Goal: Information Seeking & Learning: Understand process/instructions

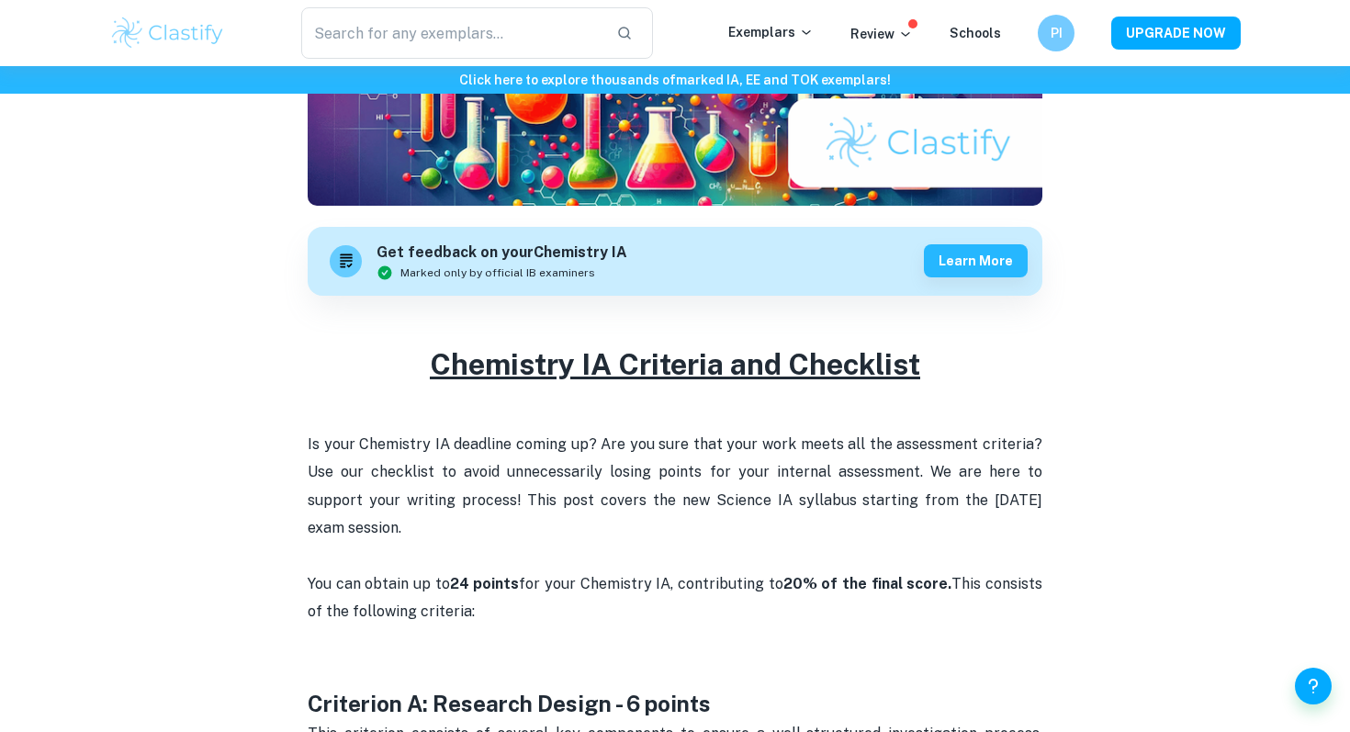
scroll to position [600, 0]
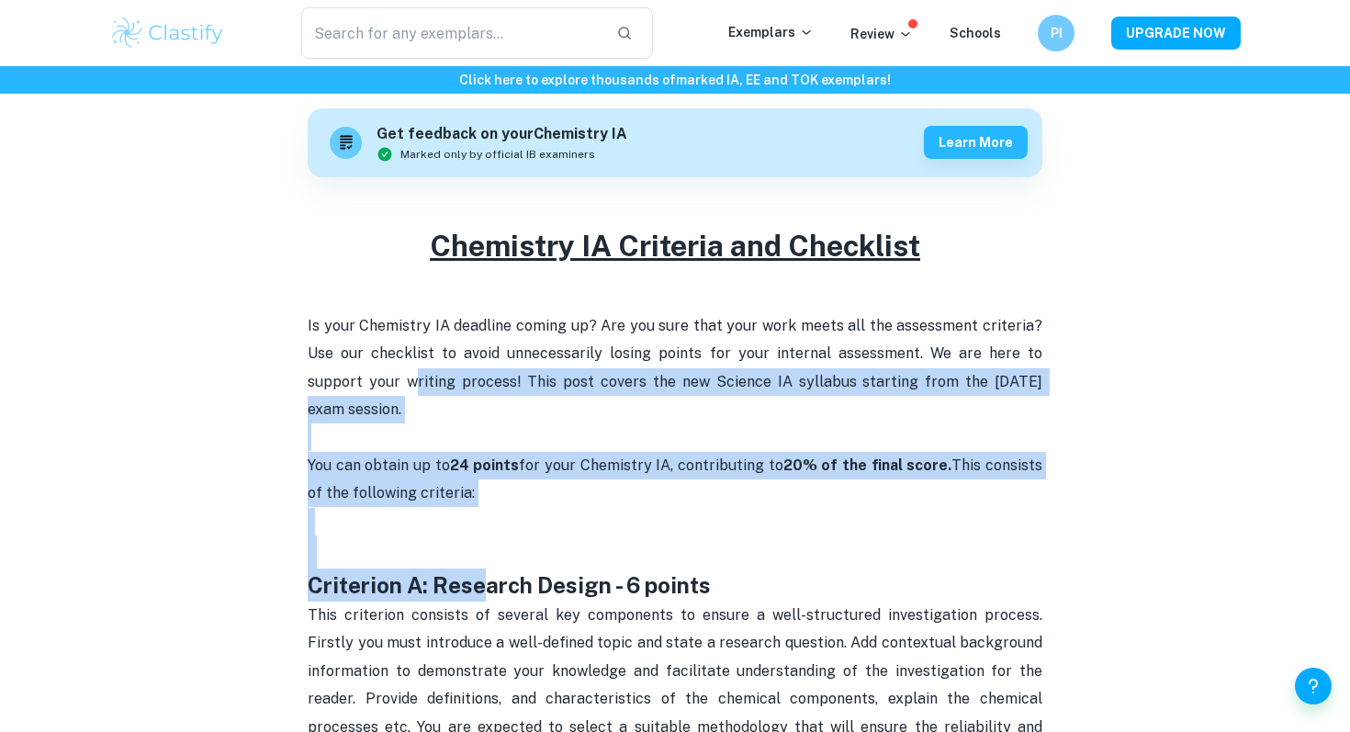
drag, startPoint x: 354, startPoint y: 388, endPoint x: 476, endPoint y: 582, distance: 229.0
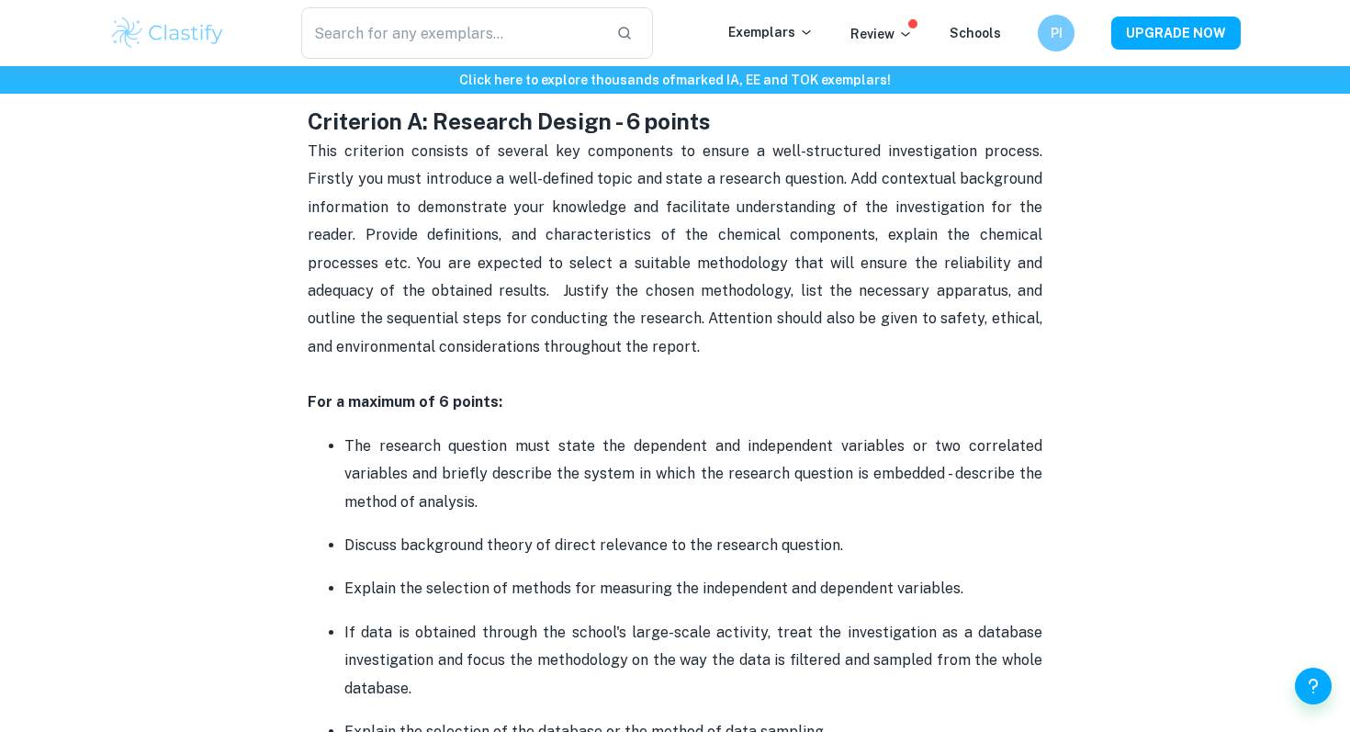
click at [464, 391] on p "For a maximum of 6 points:" at bounding box center [675, 402] width 735 height 28
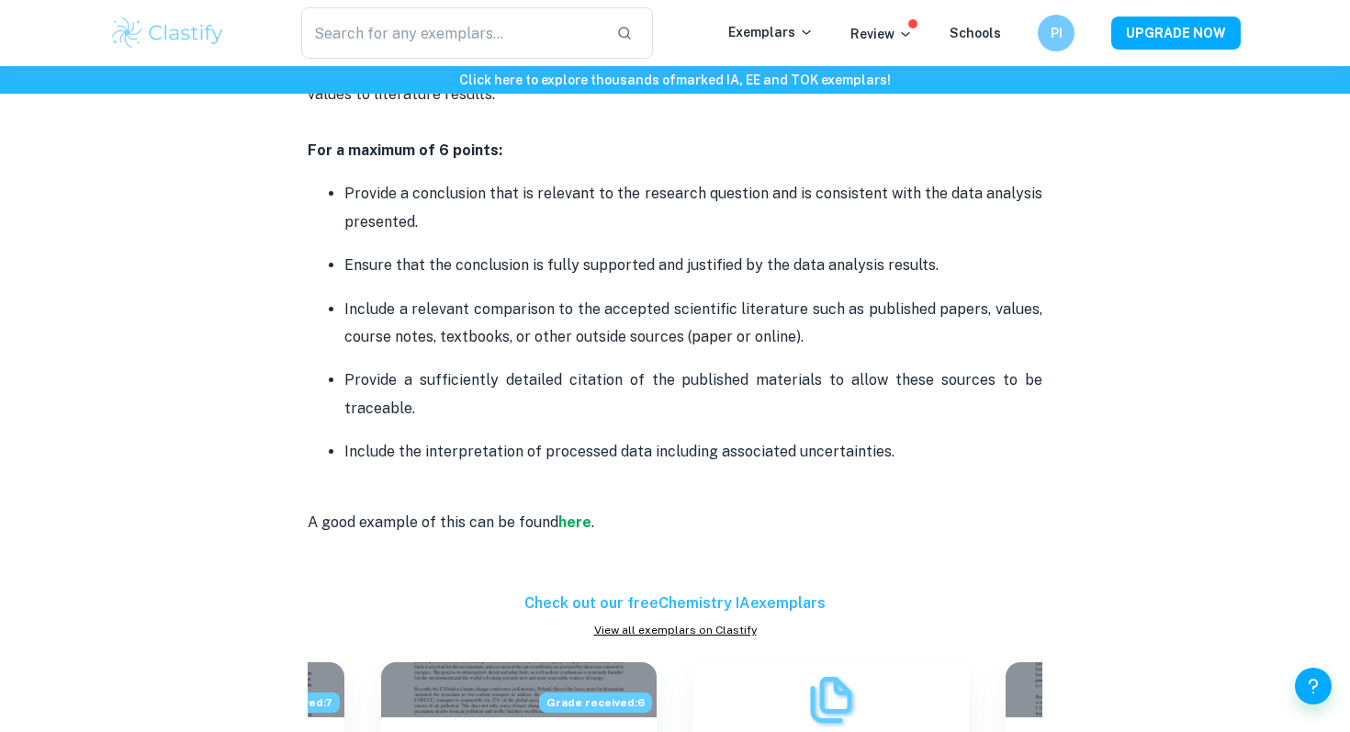
scroll to position [3855, 0]
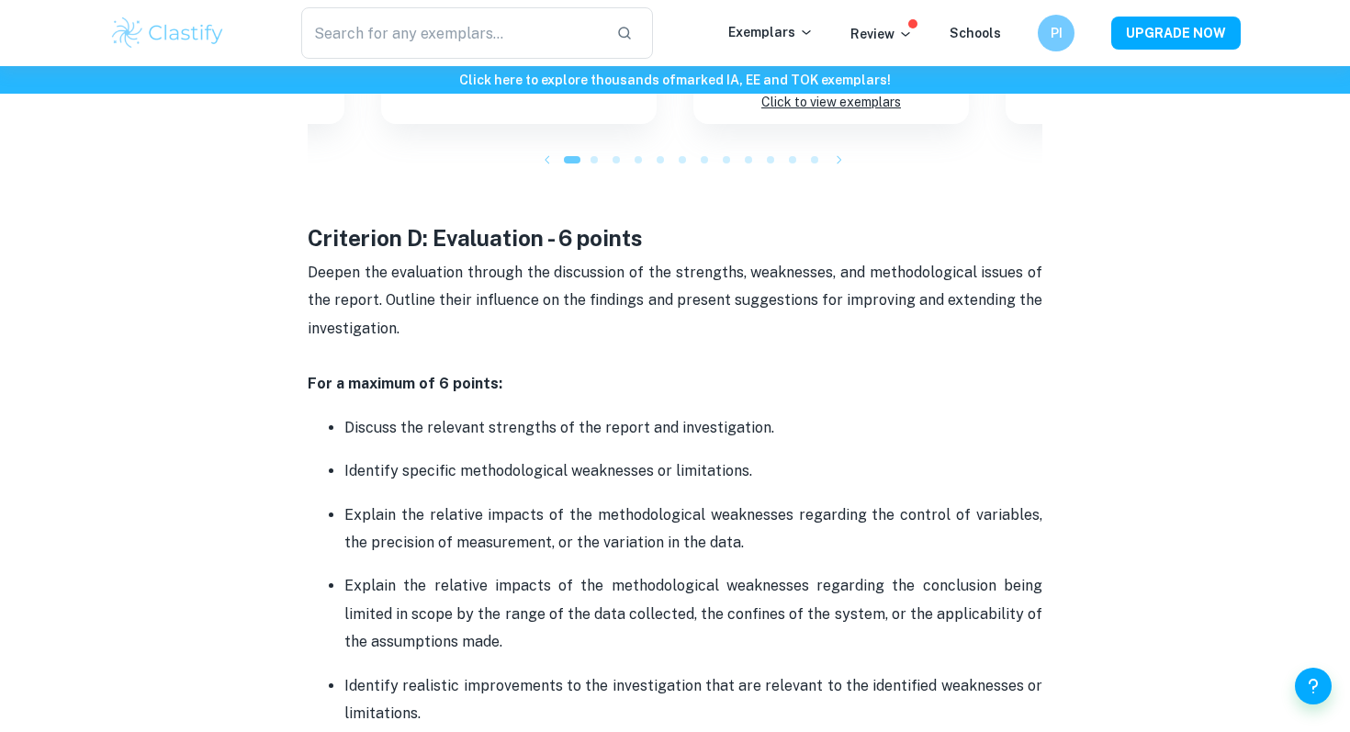
click at [464, 391] on strong "For a maximum of 6 points:" at bounding box center [405, 383] width 195 height 17
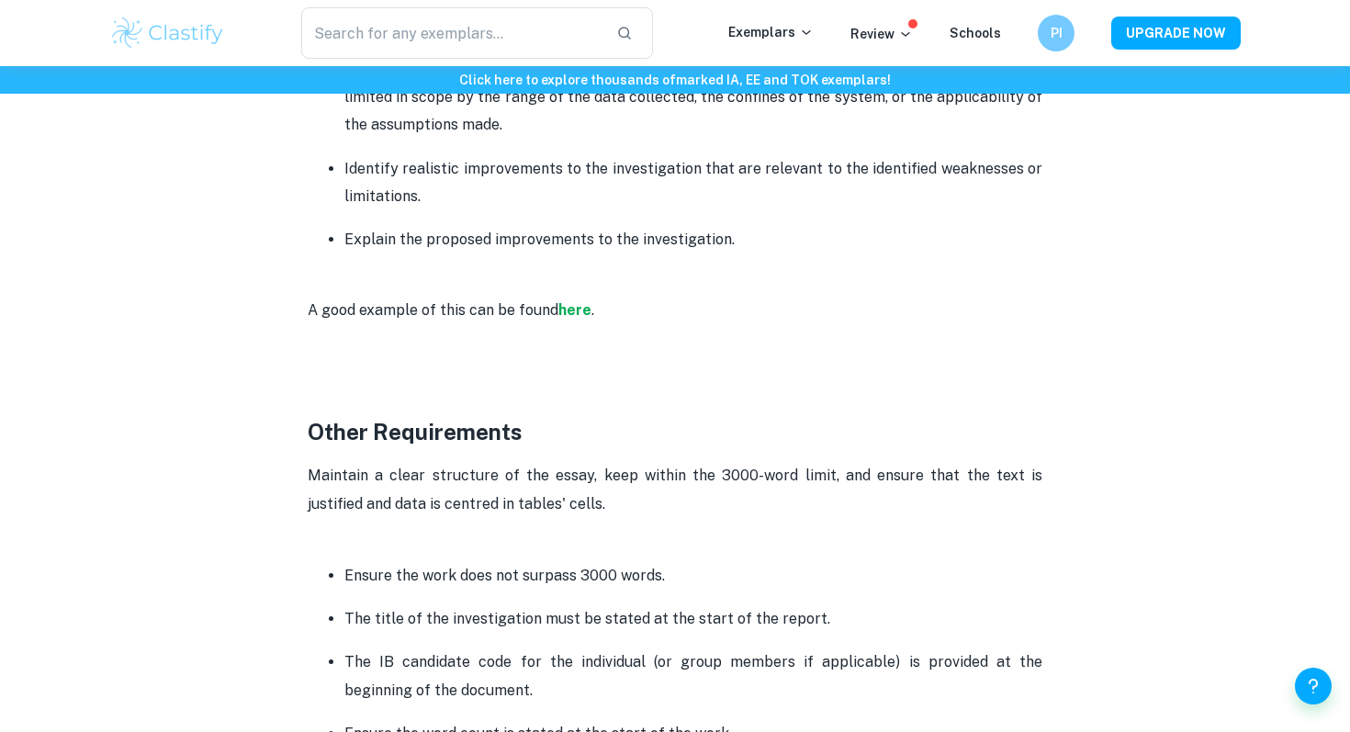
scroll to position [4270, 0]
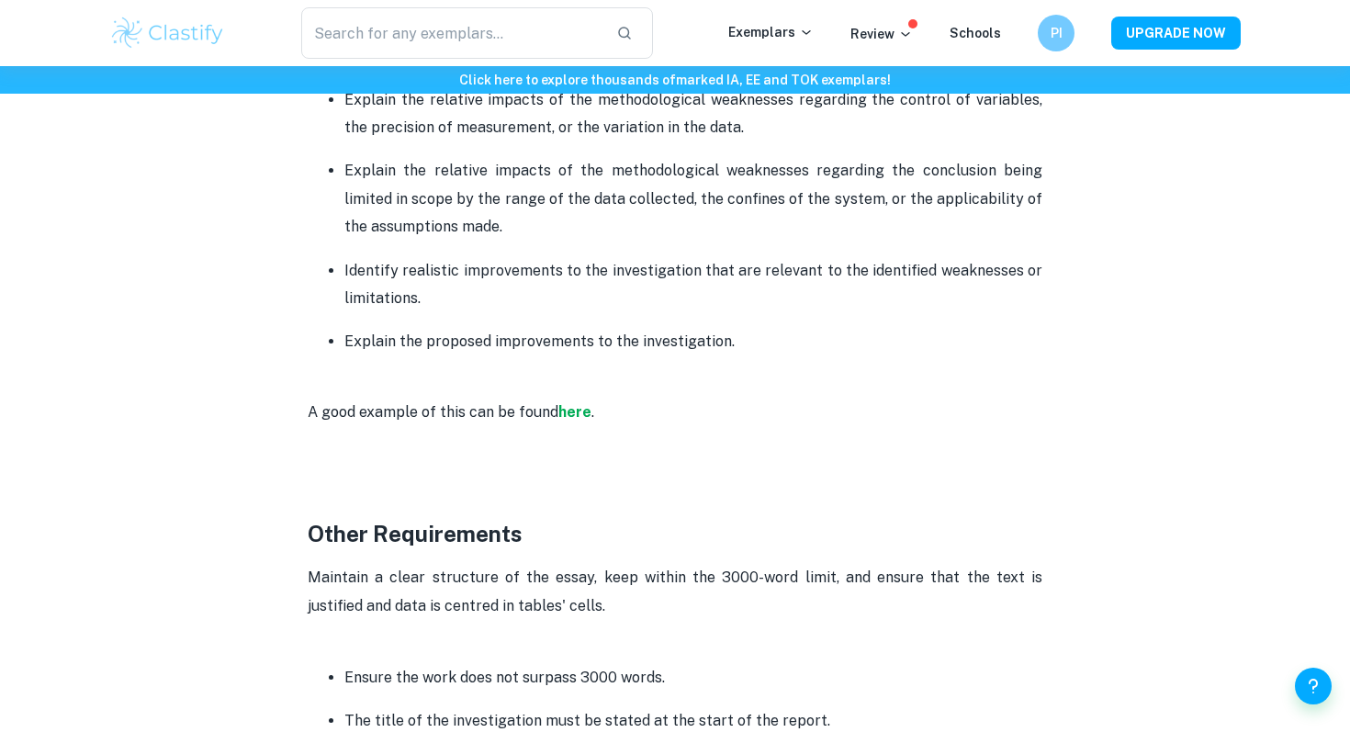
click at [459, 410] on span "A good example of this can be found" at bounding box center [433, 411] width 251 height 17
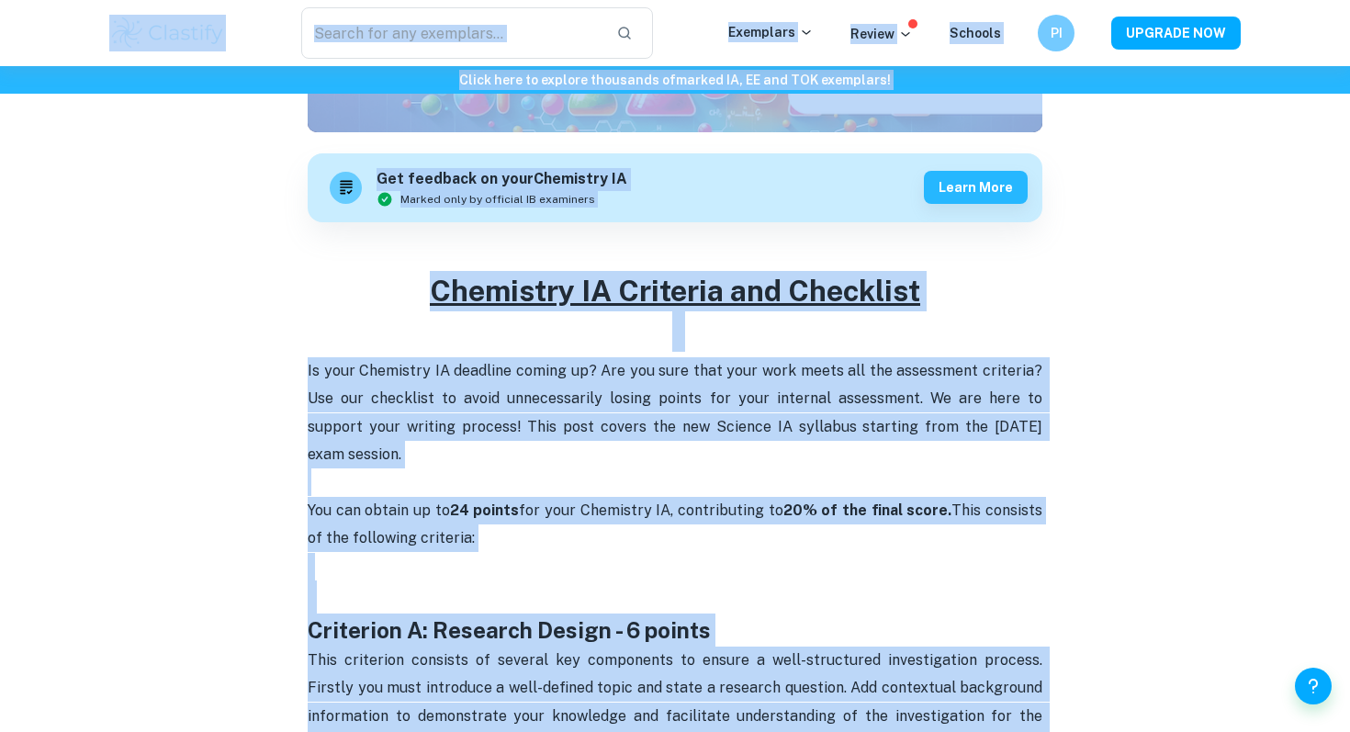
scroll to position [356, 0]
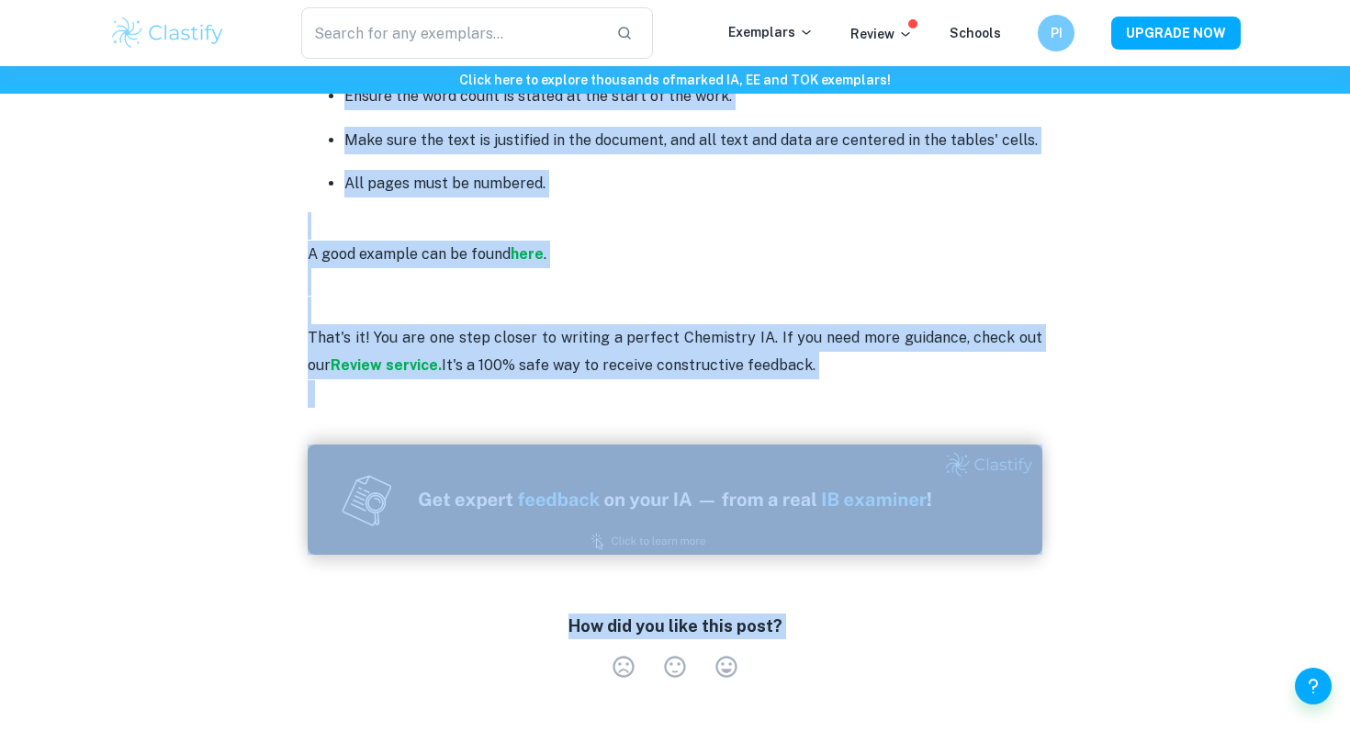
scroll to position [5031, 0]
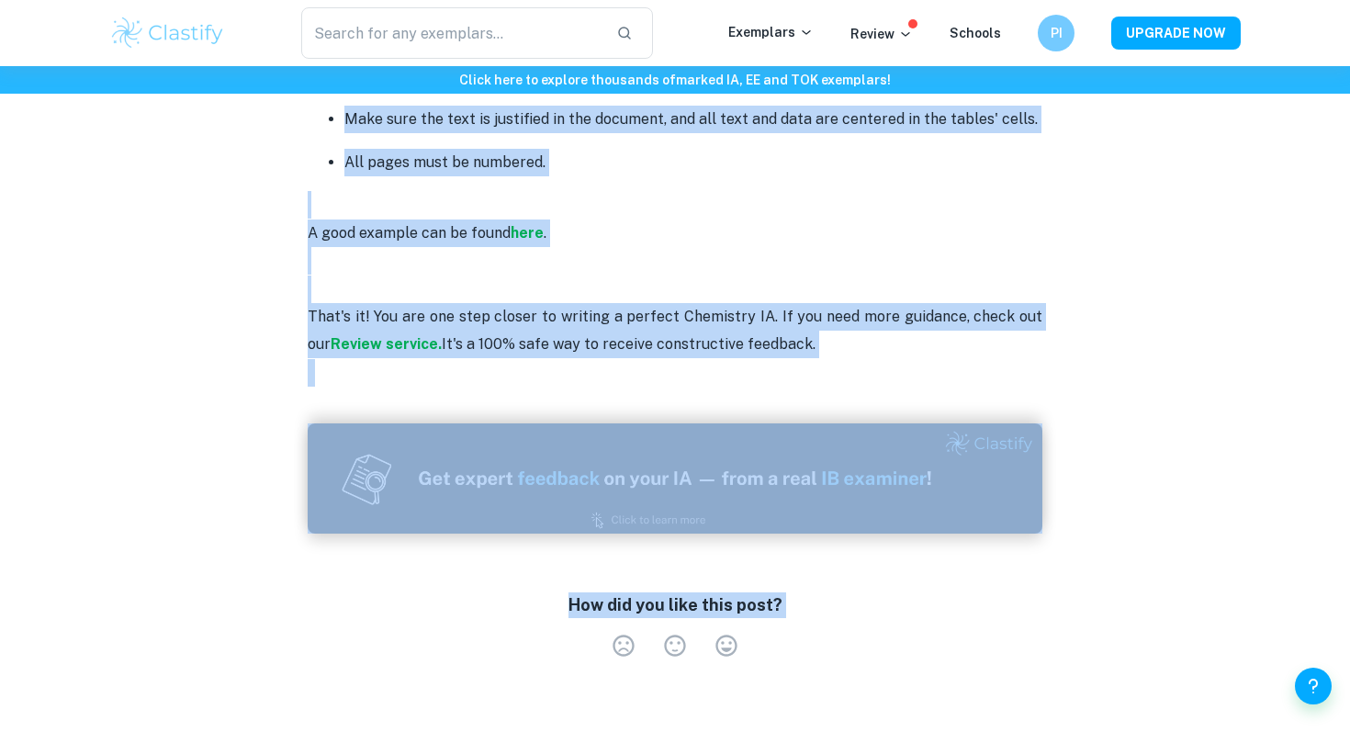
drag, startPoint x: 424, startPoint y: 493, endPoint x: 818, endPoint y: 335, distance: 424.4
copy div "Loremipsu DO Sitametc adi Elitseddo Ei temp Incididun UT laboreet dolore ma? Al…"
click at [674, 217] on p "A good example can be found here ." at bounding box center [675, 219] width 735 height 56
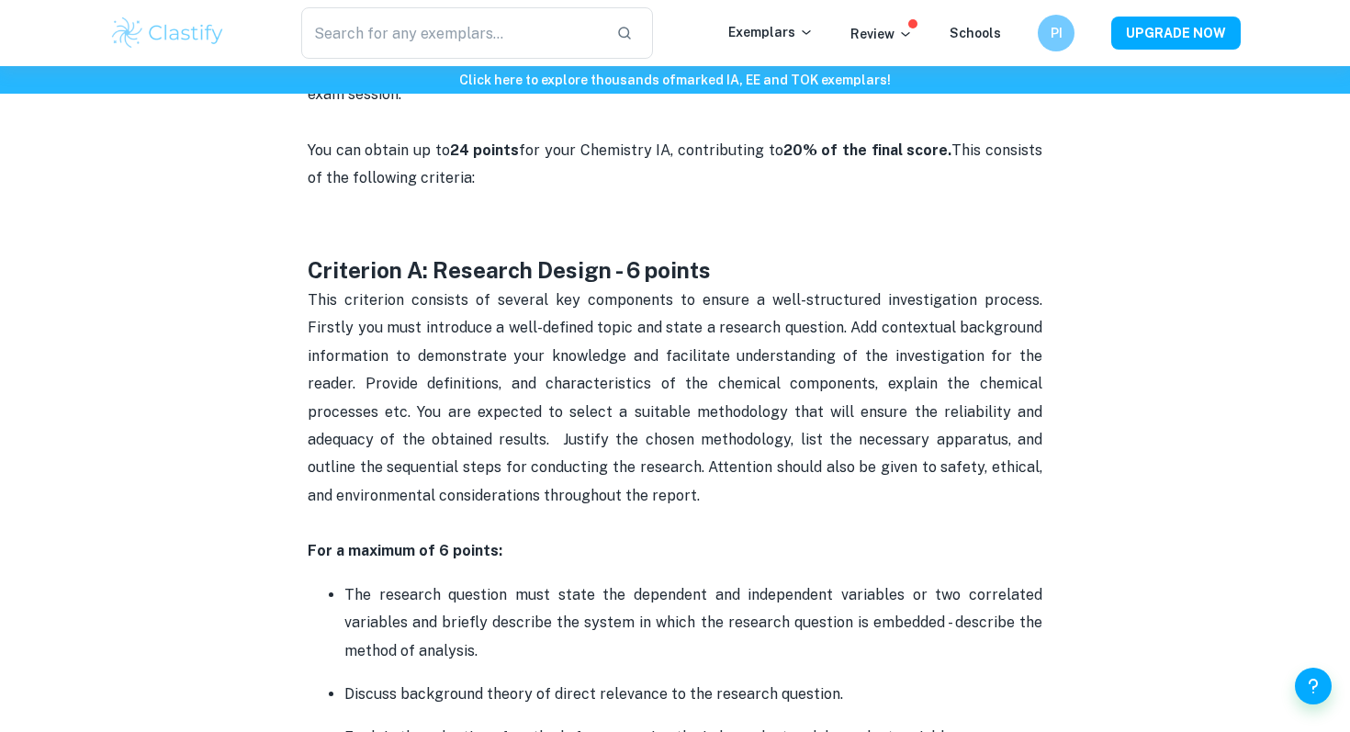
scroll to position [498, 0]
